Goal: Answer question/provide support: Share knowledge or assist other users

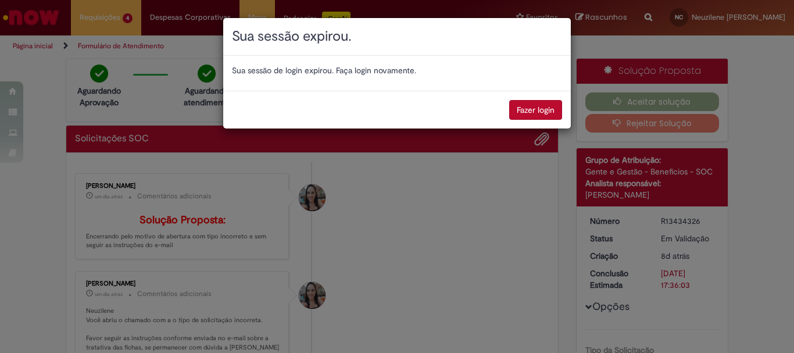
scroll to position [437, 0]
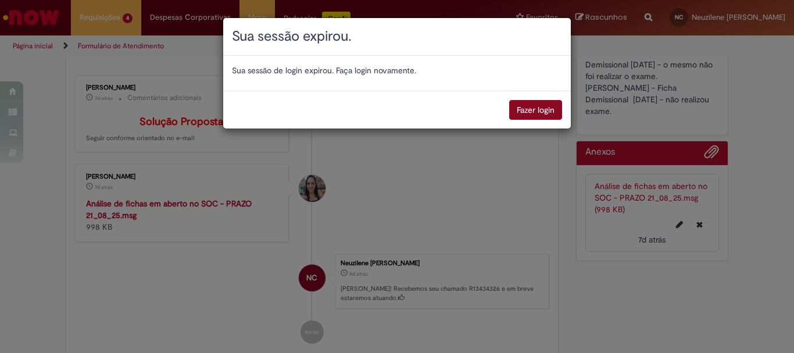
click at [532, 108] on button "Fazer login" at bounding box center [535, 110] width 53 height 20
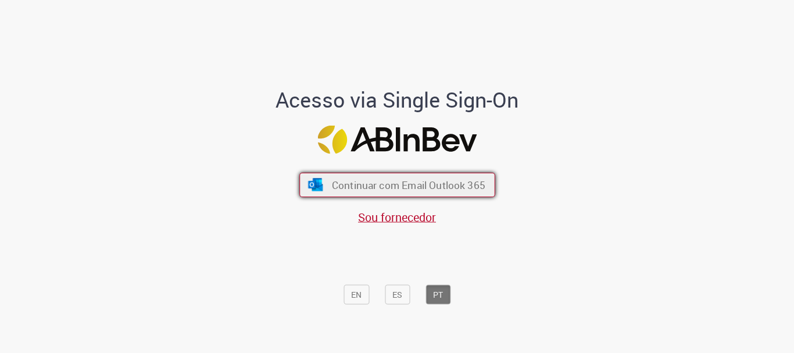
click at [362, 179] on span "Continuar com Email Outlook 365" at bounding box center [408, 185] width 154 height 13
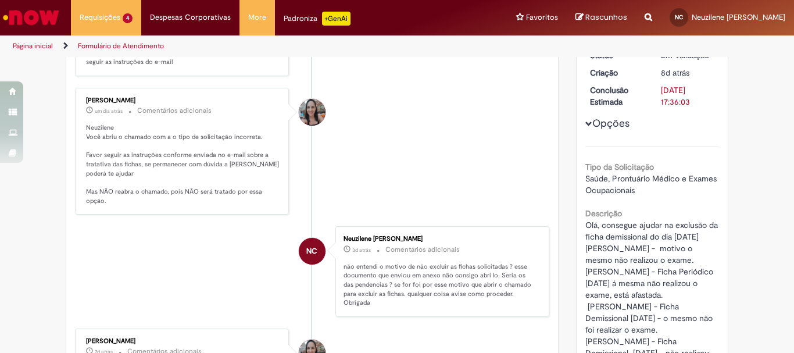
scroll to position [241, 0]
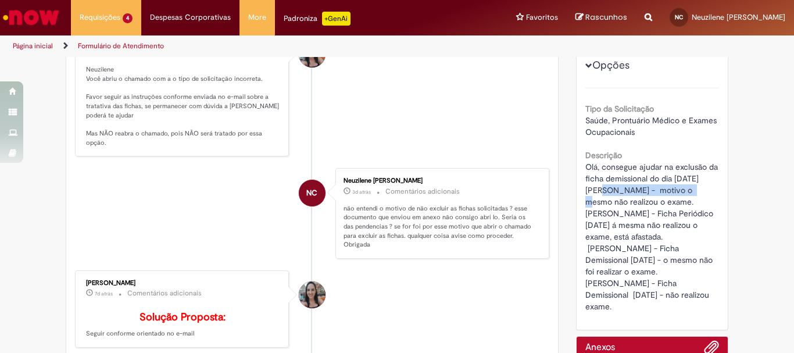
drag, startPoint x: 581, startPoint y: 189, endPoint x: 683, endPoint y: 188, distance: 101.2
click at [683, 188] on span "Olá, consegue ajudar na exclusão da ficha demissional do dia [DATE] [PERSON_NAM…" at bounding box center [653, 237] width 135 height 150
copy span "FILIPE PESSOA MONTEIRO"
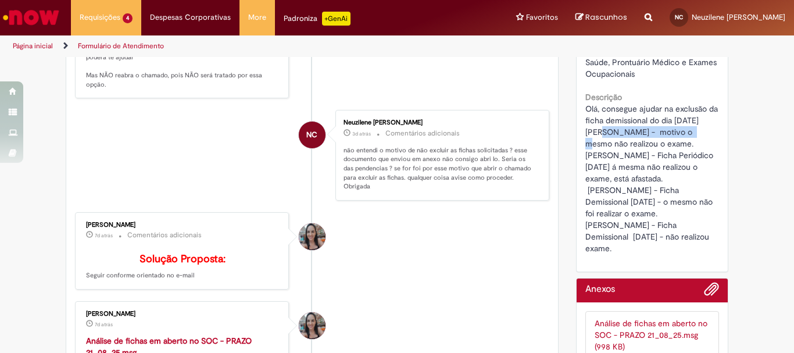
scroll to position [183, 0]
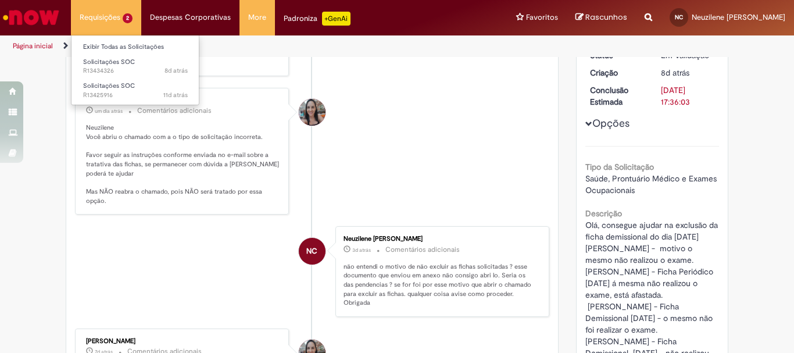
click at [103, 18] on li "Requisições 2 Exibir Todas as Solicitações Solicitações SOC 8d atrás 8 dias atr…" at bounding box center [106, 17] width 70 height 35
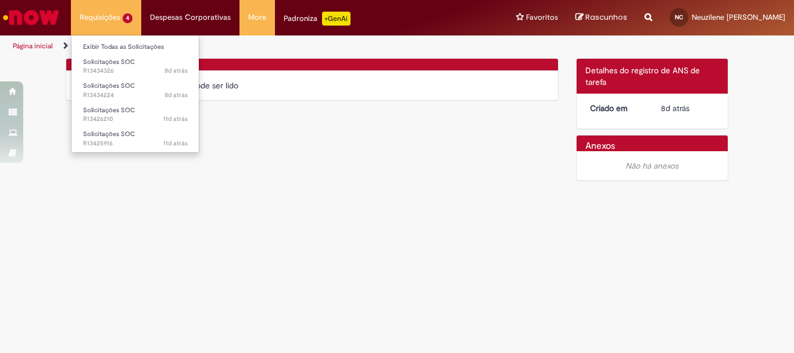
click at [109, 22] on li "Requisições 4 Exibir Todas as Solicitações Solicitações SOC 8d atrás 8 dias atr…" at bounding box center [106, 17] width 70 height 35
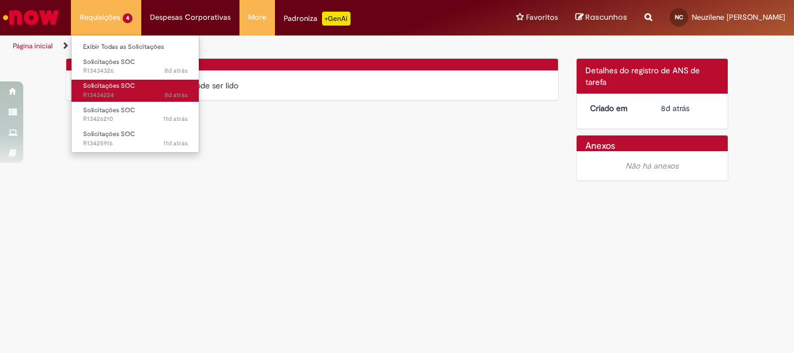
click at [121, 95] on span "8d atrás 8 dias atrás R13434224" at bounding box center [135, 95] width 105 height 9
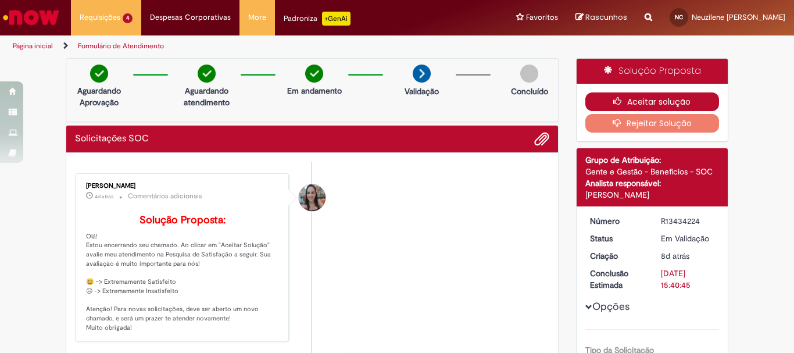
click at [640, 101] on button "Aceitar solução" at bounding box center [653, 101] width 134 height 19
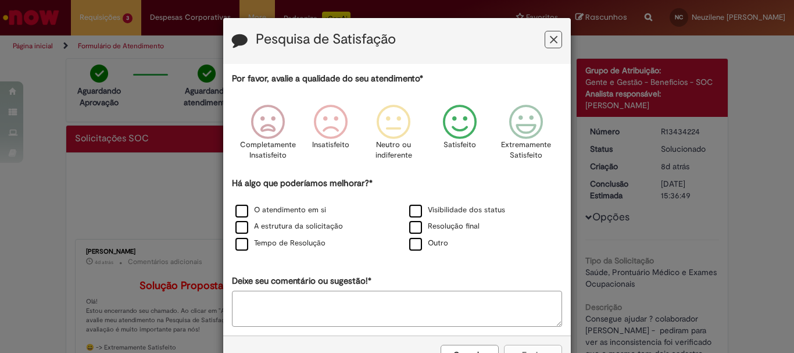
click at [451, 126] on icon "Feedback" at bounding box center [460, 122] width 44 height 35
click at [237, 210] on label "O atendimento em si" at bounding box center [280, 210] width 91 height 11
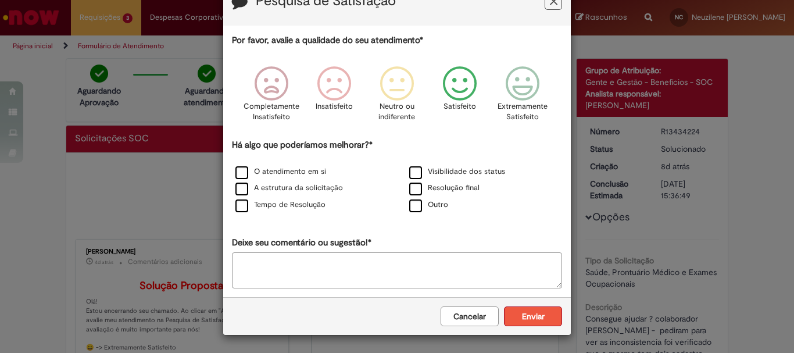
click at [539, 317] on button "Enviar" at bounding box center [533, 316] width 58 height 20
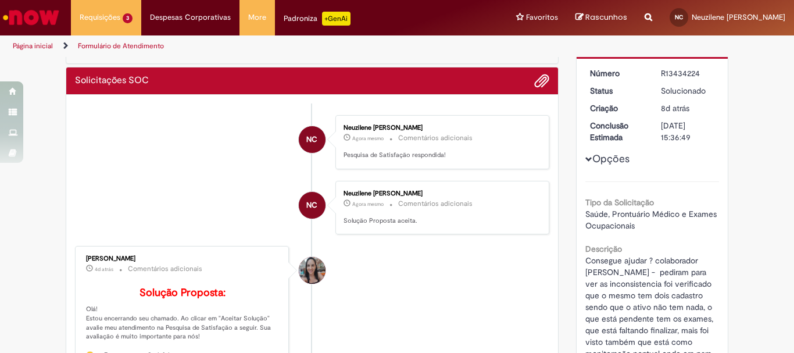
scroll to position [0, 0]
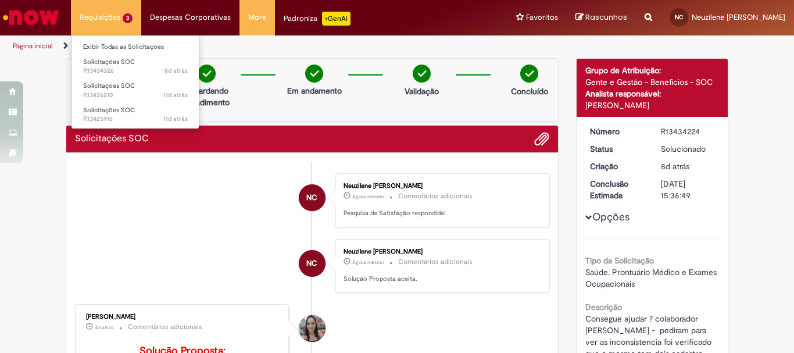
click at [96, 16] on li "Requisições 3 Exibir Todas as Solicitações Solicitações SOC 8d atrás 8 dias atr…" at bounding box center [106, 17] width 70 height 35
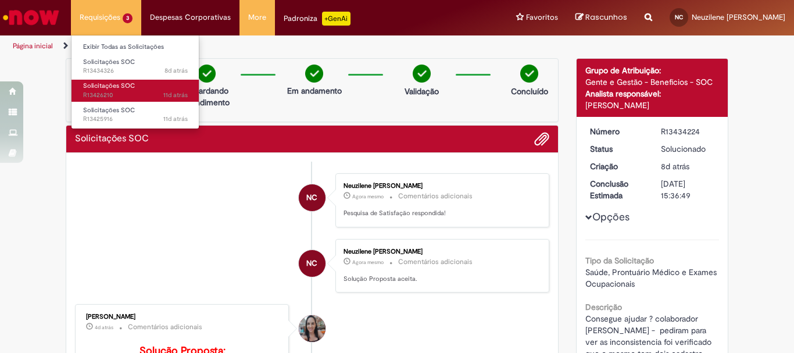
click at [102, 97] on span "11d atrás 11 dias atrás R13426210" at bounding box center [135, 95] width 105 height 9
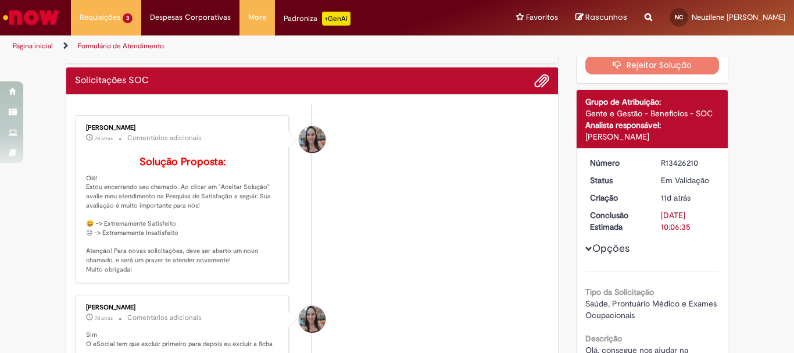
scroll to position [233, 0]
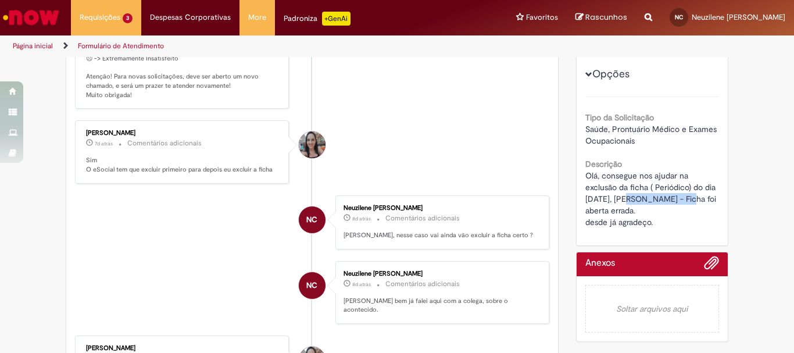
drag, startPoint x: 624, startPoint y: 199, endPoint x: 697, endPoint y: 198, distance: 72.7
click at [697, 198] on span "Olá, consegue nos ajudar na exclusão da ficha ( Periódico) do dia [DATE], [PERS…" at bounding box center [652, 198] width 133 height 57
copy span "[PERSON_NAME]"
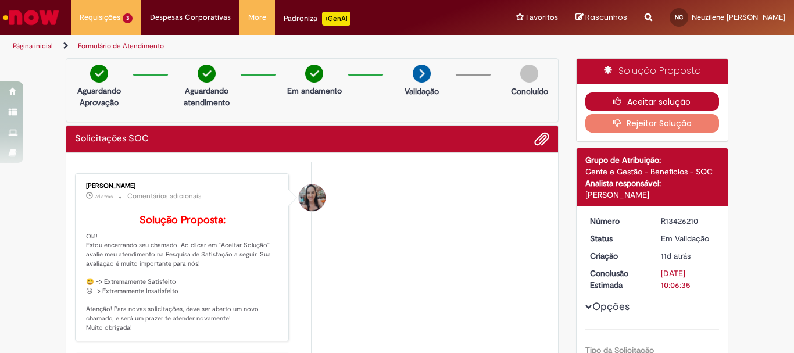
click at [630, 97] on button "Aceitar solução" at bounding box center [653, 101] width 134 height 19
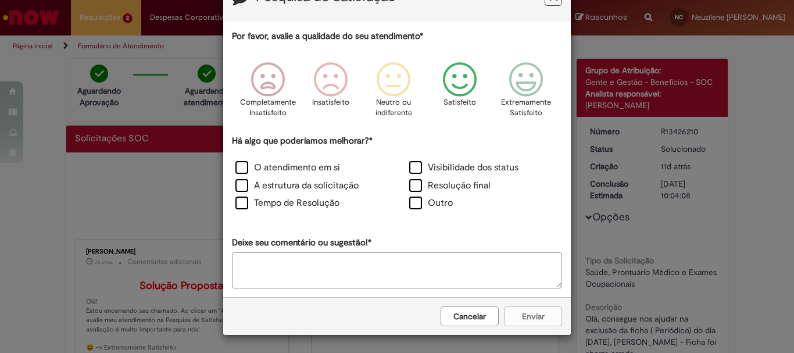
scroll to position [42, 0]
click at [460, 82] on icon "Feedback" at bounding box center [460, 79] width 44 height 35
click at [236, 199] on label "Tempo de Resolução" at bounding box center [287, 203] width 104 height 13
click at [528, 317] on button "Enviar" at bounding box center [533, 316] width 58 height 20
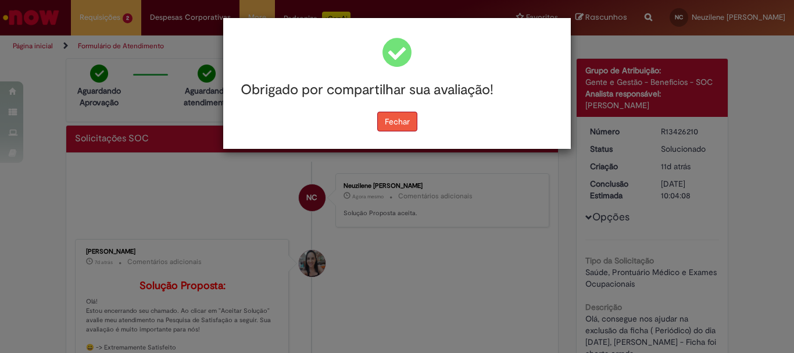
click at [402, 121] on button "Fechar" at bounding box center [397, 122] width 40 height 20
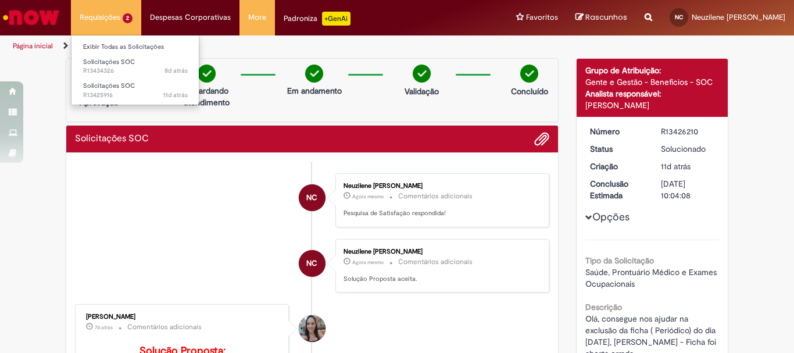
click at [97, 22] on li "Requisições 2 Exibir Todas as Solicitações Solicitações SOC 8d atrás 8 dias atr…" at bounding box center [106, 17] width 70 height 35
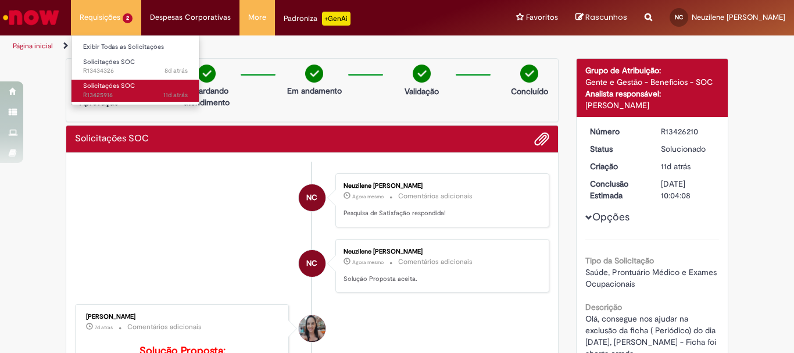
click at [112, 86] on span "Solicitações SOC" at bounding box center [109, 85] width 52 height 9
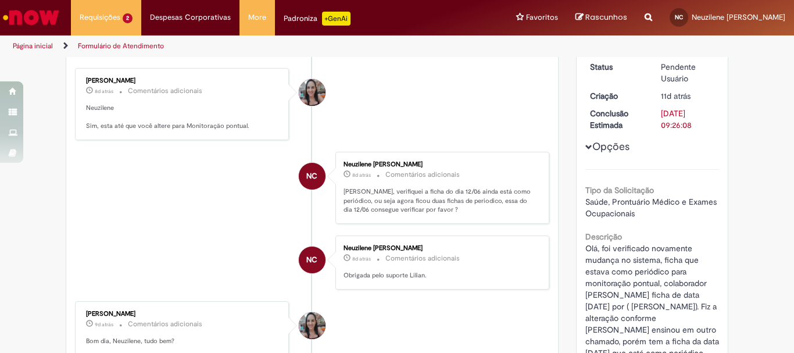
scroll to position [265, 0]
